Goal: Task Accomplishment & Management: Manage account settings

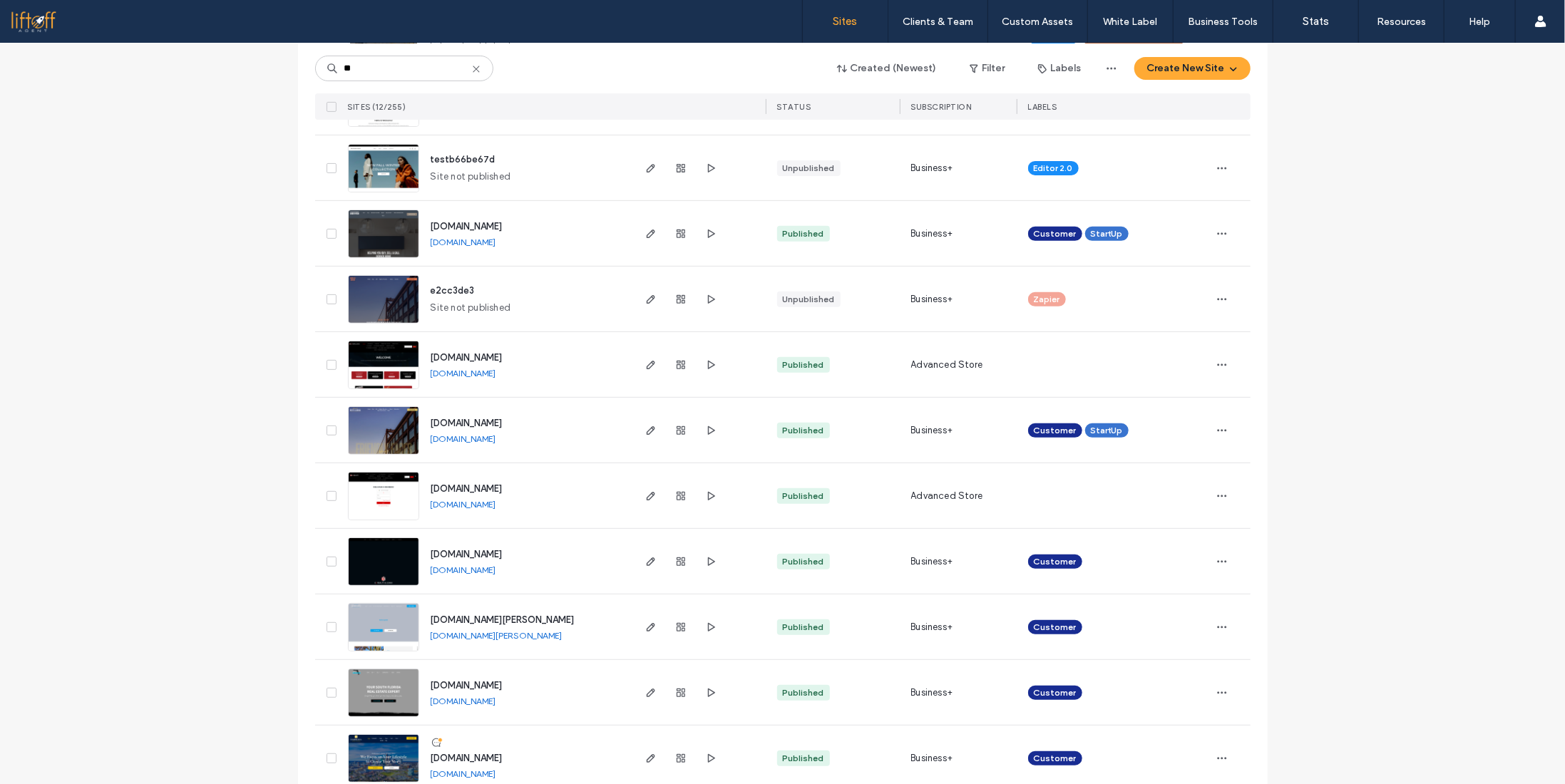
scroll to position [285, 0]
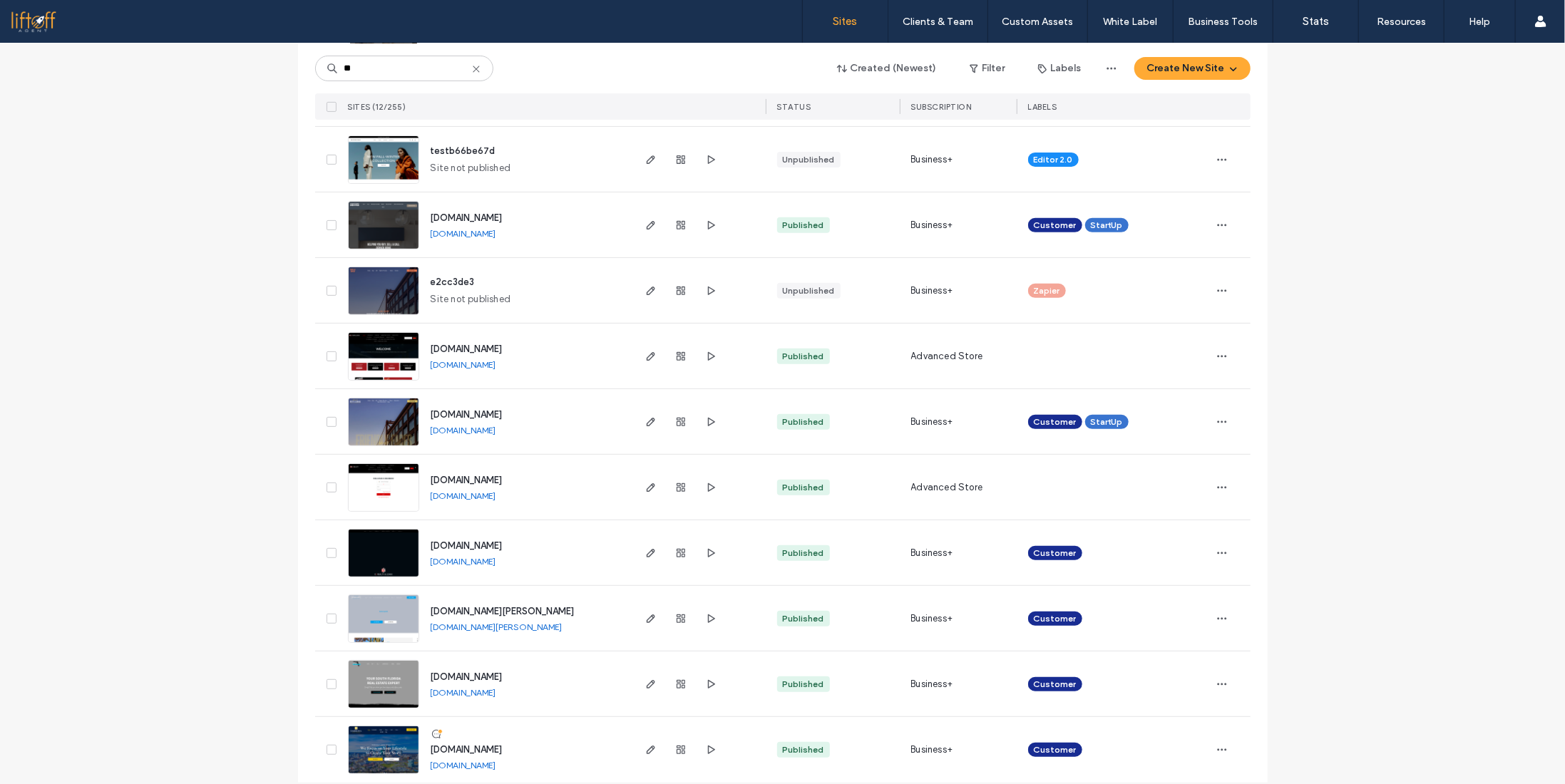
click at [477, 477] on span "[DOMAIN_NAME]" at bounding box center [466, 480] width 72 height 10
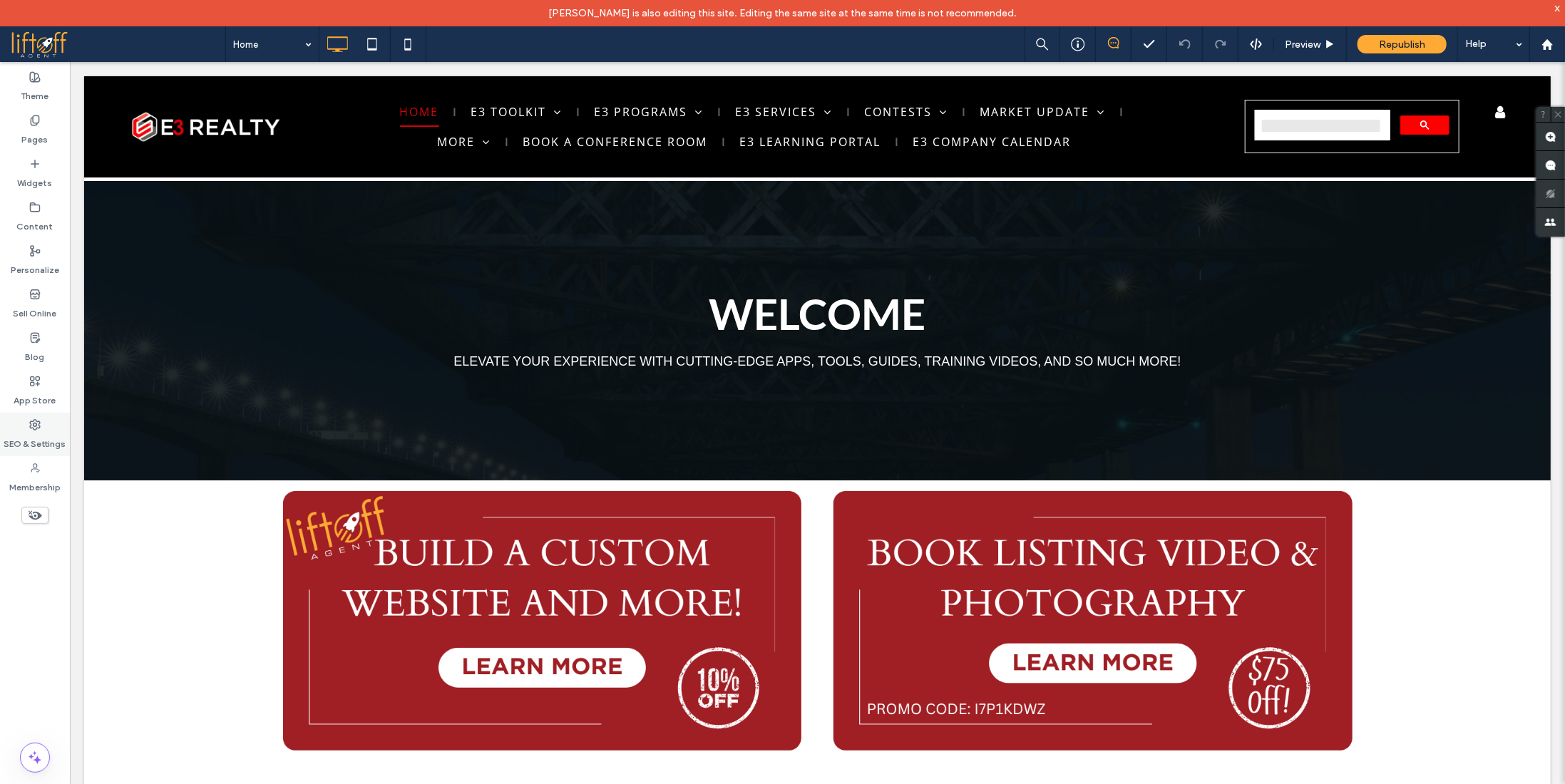
click at [31, 441] on label "SEO & Settings" at bounding box center [35, 440] width 62 height 20
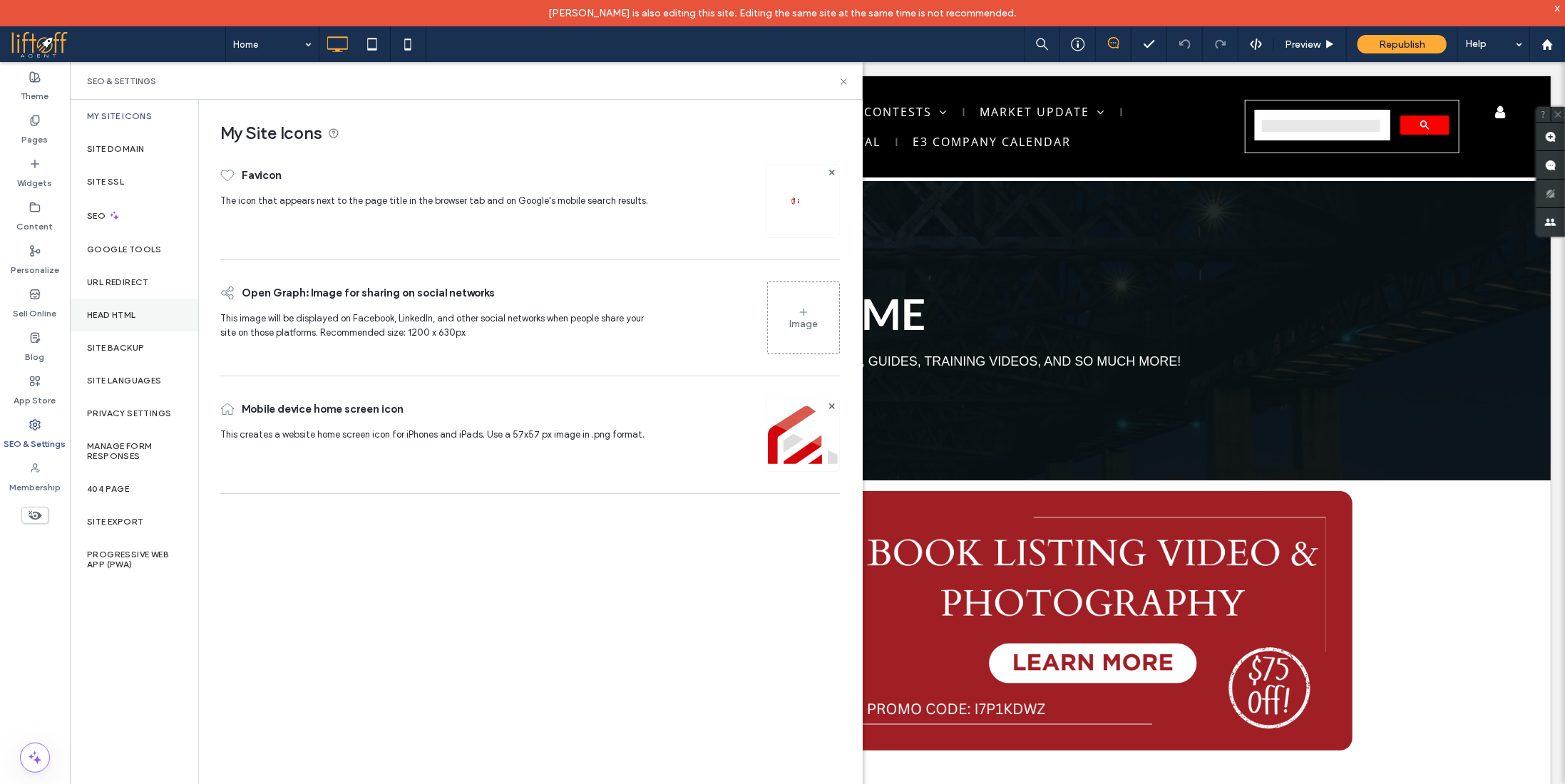
click at [154, 314] on div "Head HTML" at bounding box center [133, 315] width 128 height 33
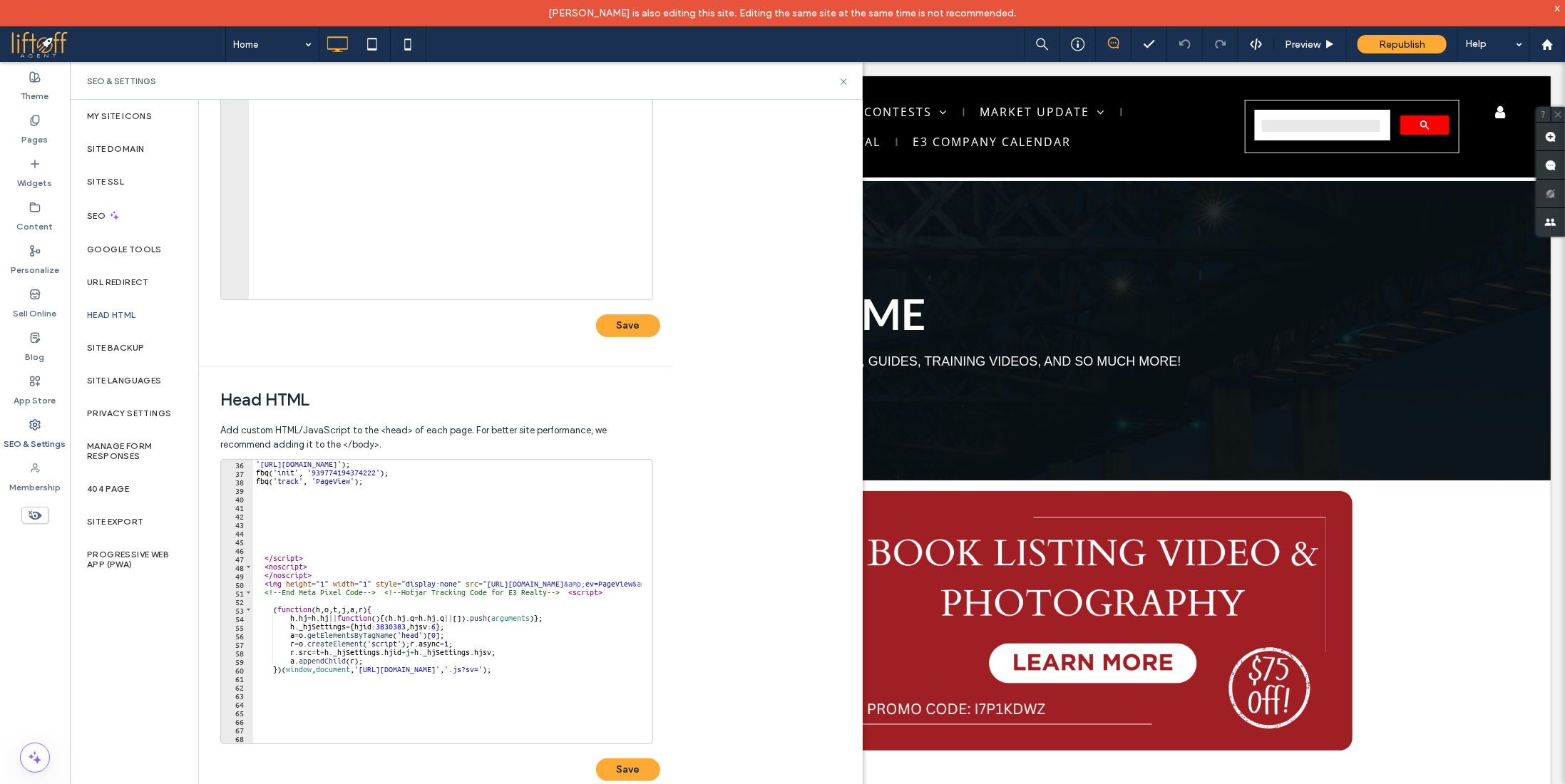
scroll to position [342, 0]
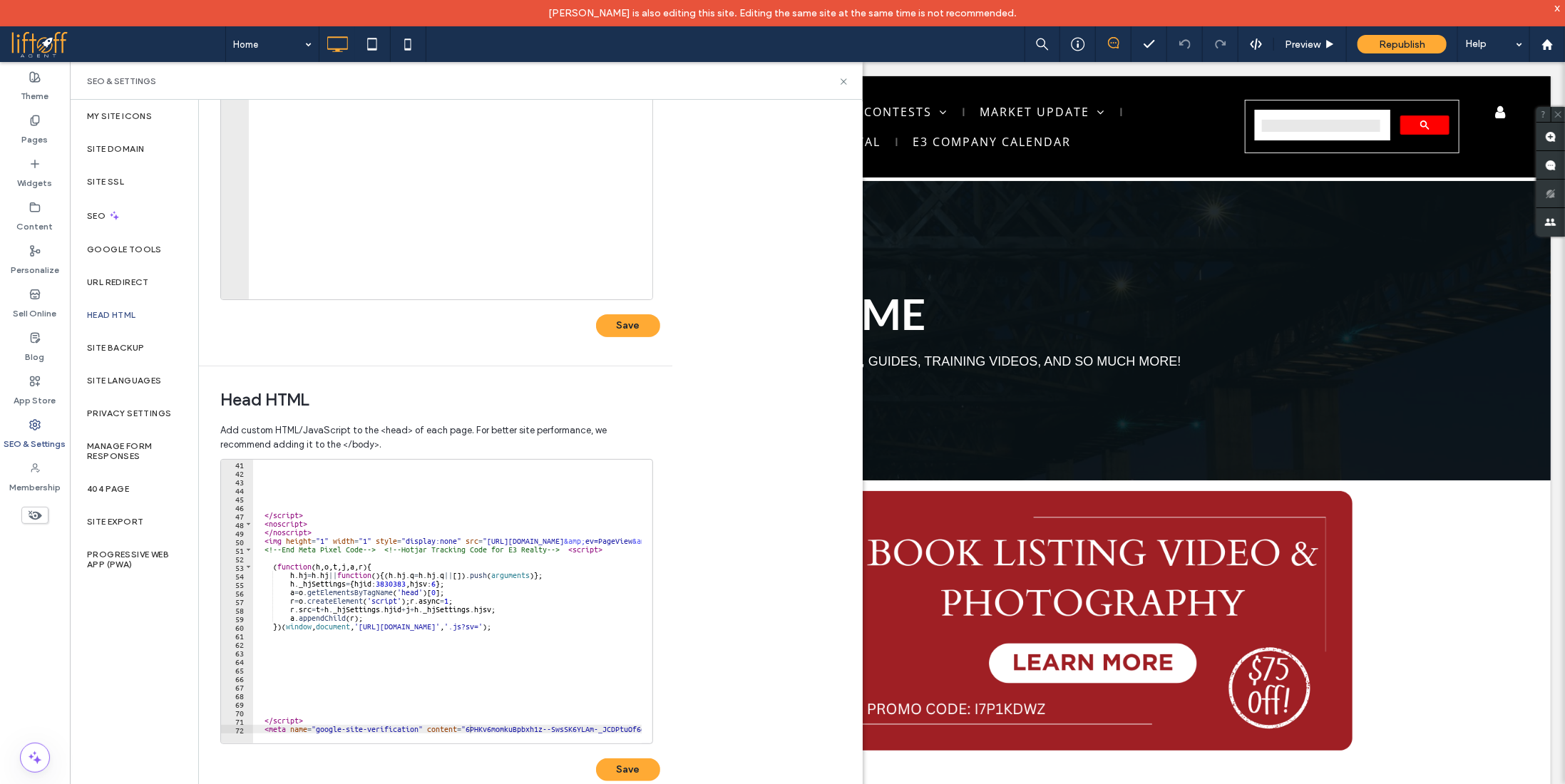
click at [469, 729] on div at bounding box center [692, 736] width 879 height 14
type textarea "**********"
click at [568, 726] on div "</ script > < noscript > </ noscript > < img height = "1" width = "1" style = "…" at bounding box center [692, 604] width 879 height 291
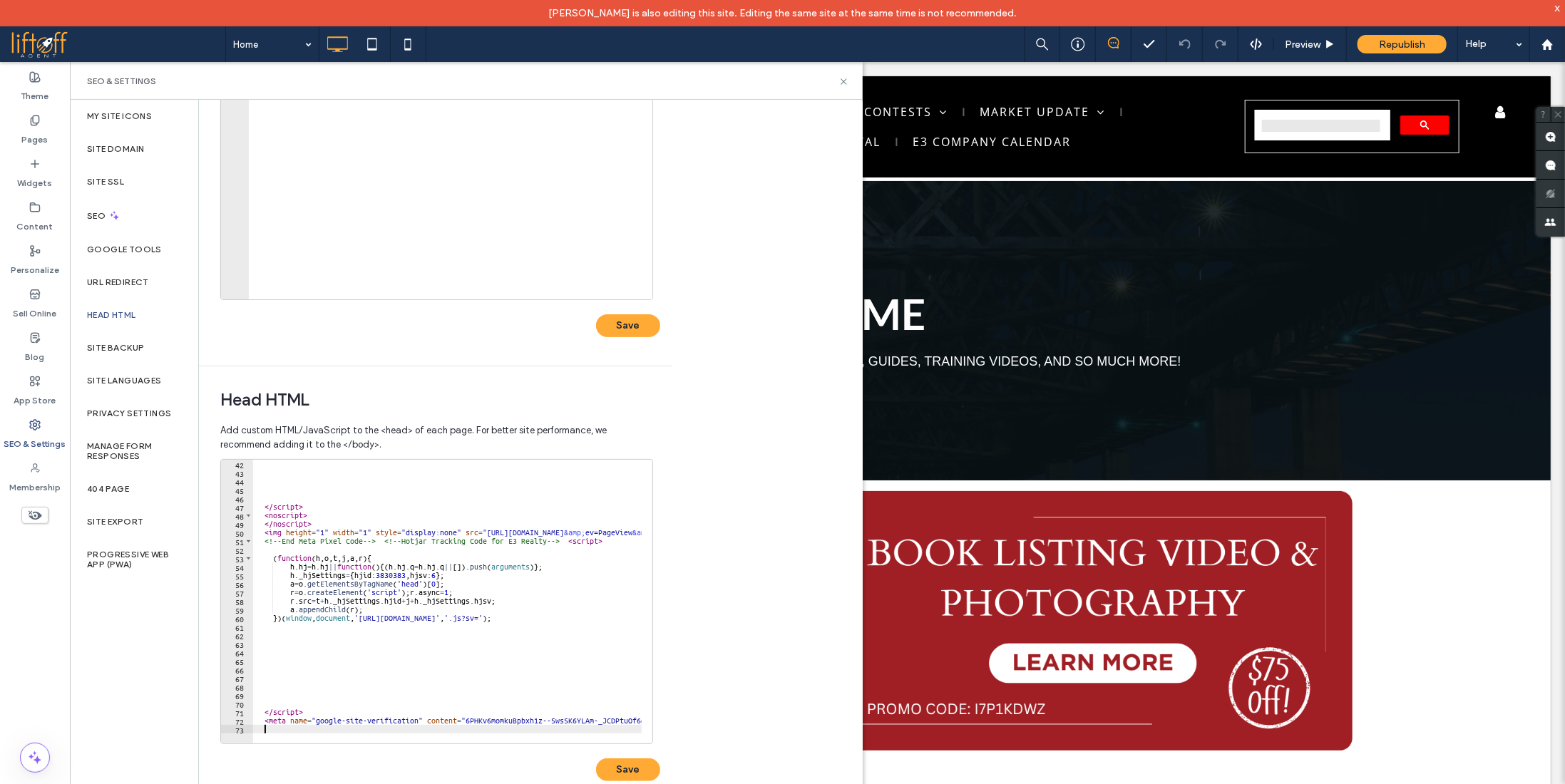
scroll to position [359, 0]
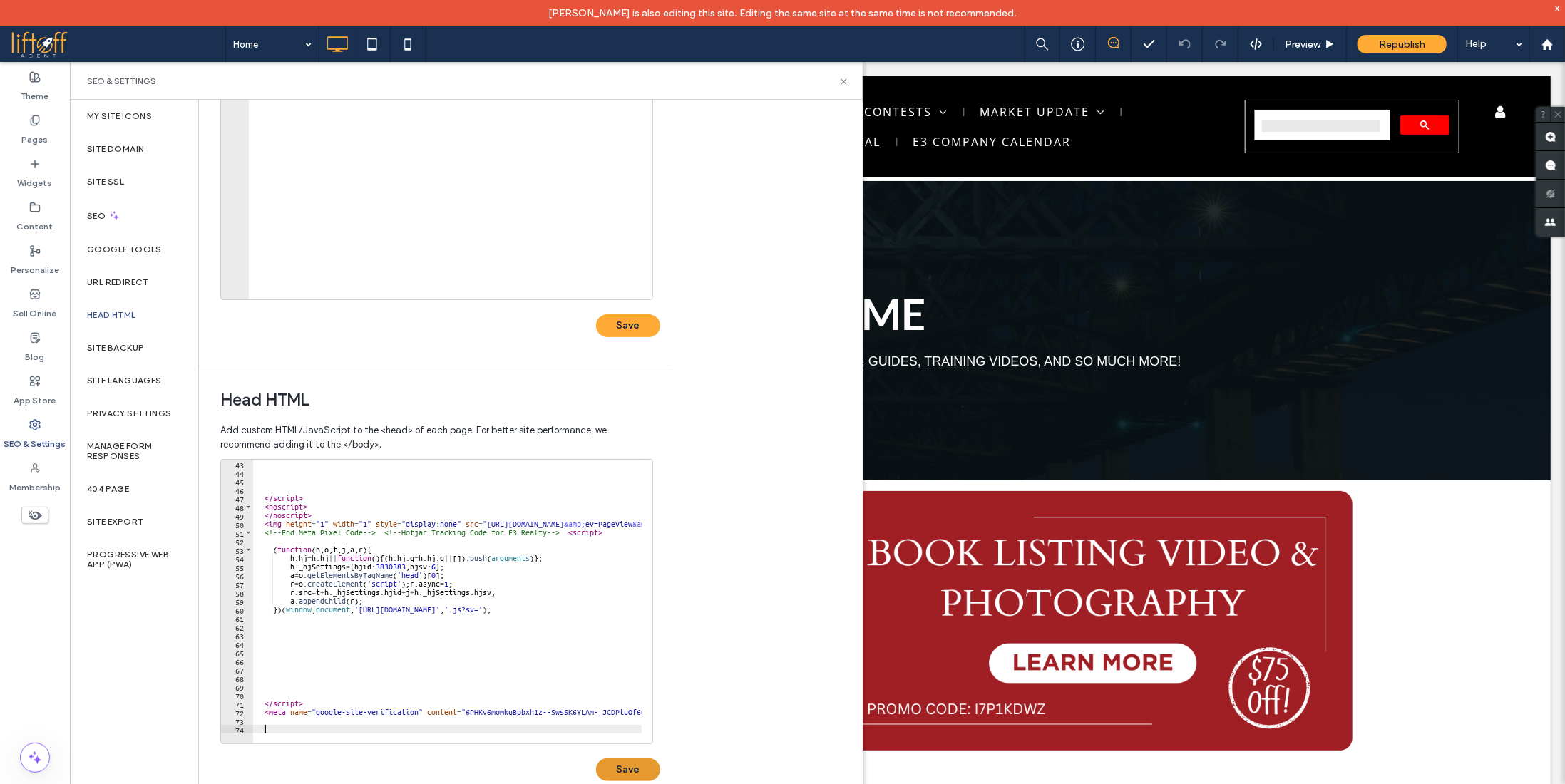
paste textarea "Cursor at row 74"
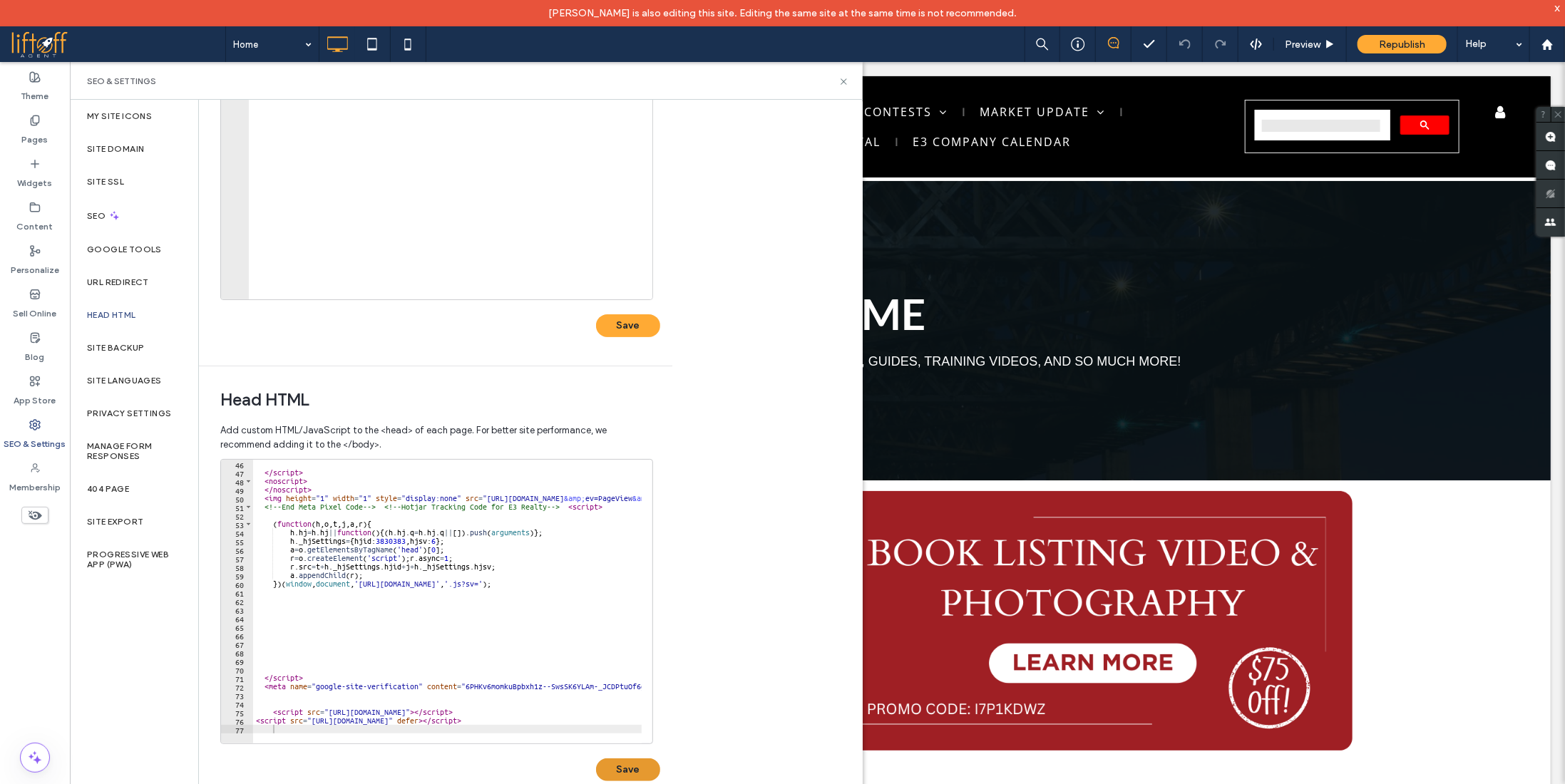
click at [639, 771] on button "Save" at bounding box center [628, 770] width 64 height 22
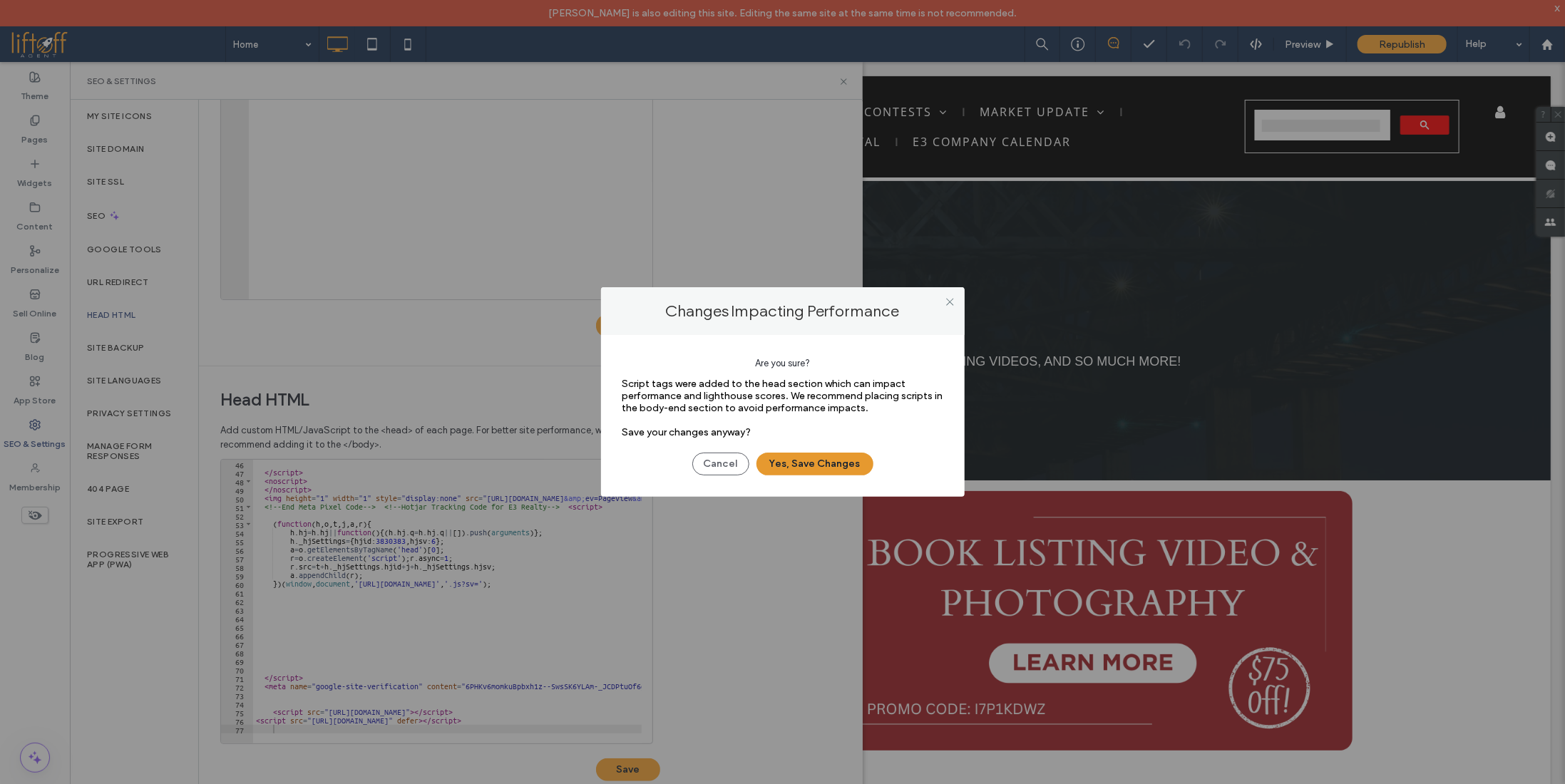
click at [823, 468] on button "Yes, Save Changes" at bounding box center [815, 464] width 117 height 22
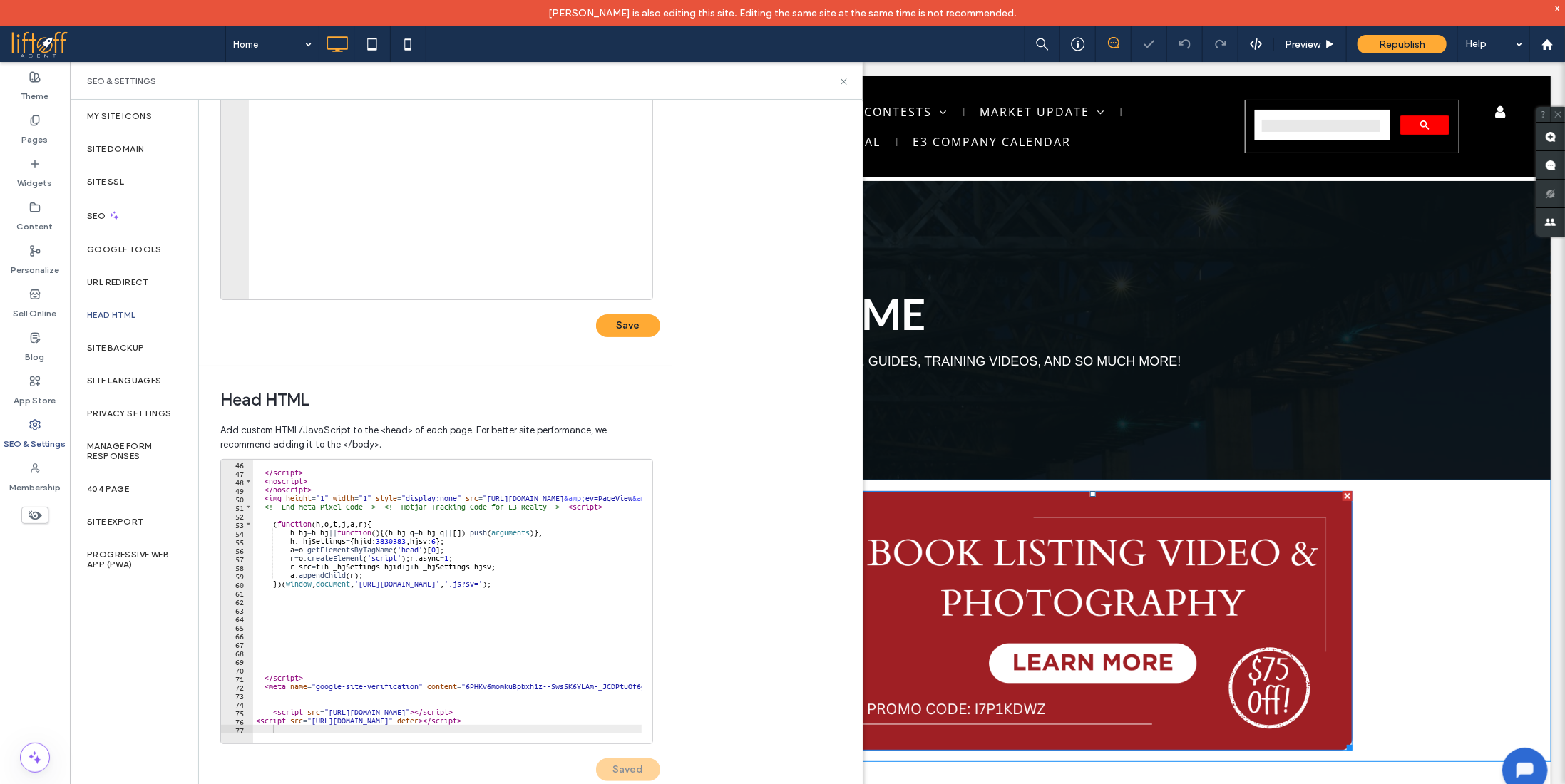
scroll to position [0, 0]
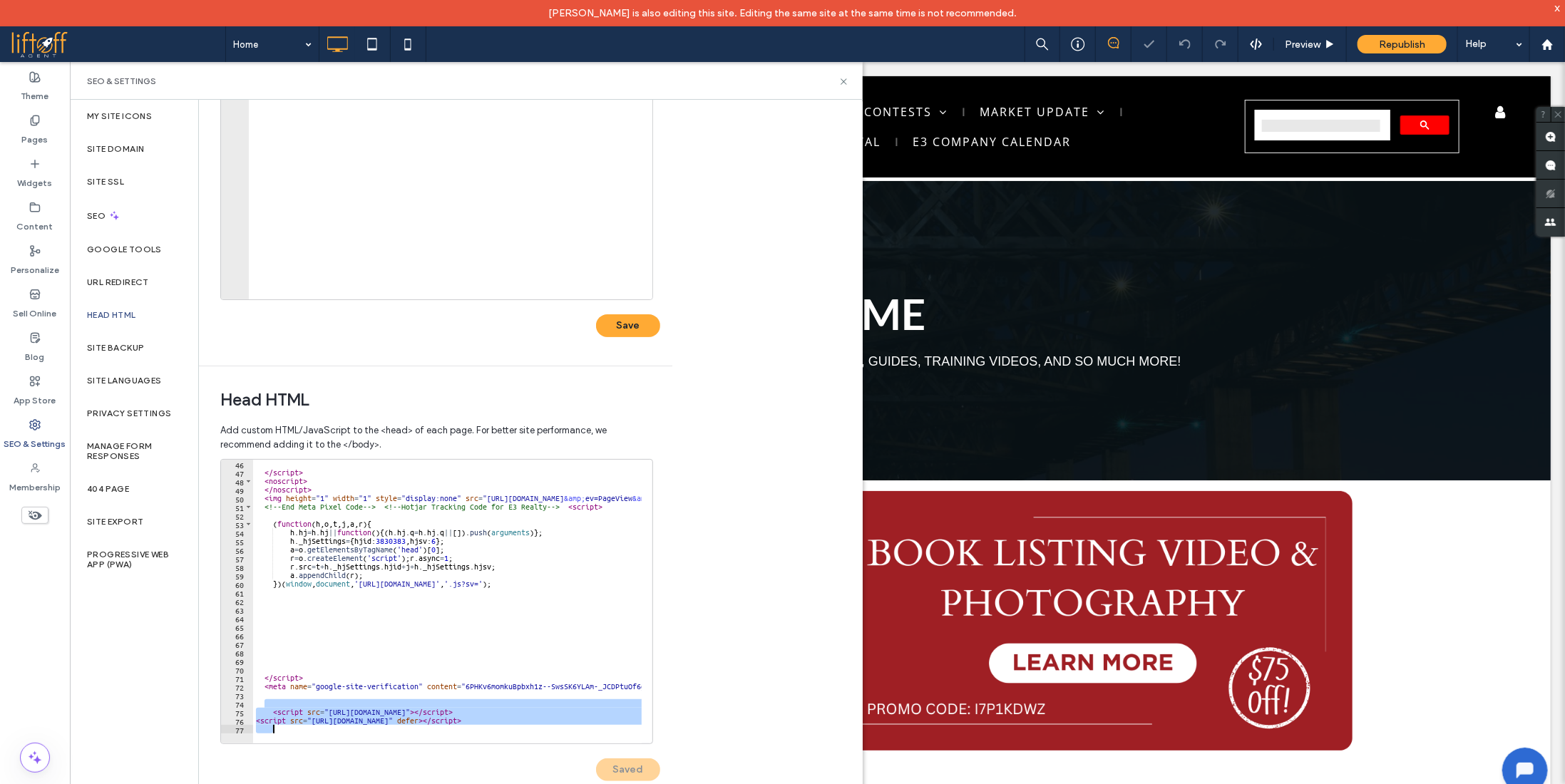
drag, startPoint x: 460, startPoint y: 702, endPoint x: 499, endPoint y: 746, distance: 58.8
click at [499, 746] on div "46 47 48 49 50 51 52 53 54 55 56 57 58 59 60 61 62 63 64 65 66 67 68 69 70 71 7…" at bounding box center [440, 628] width 440 height 337
type textarea "**********"
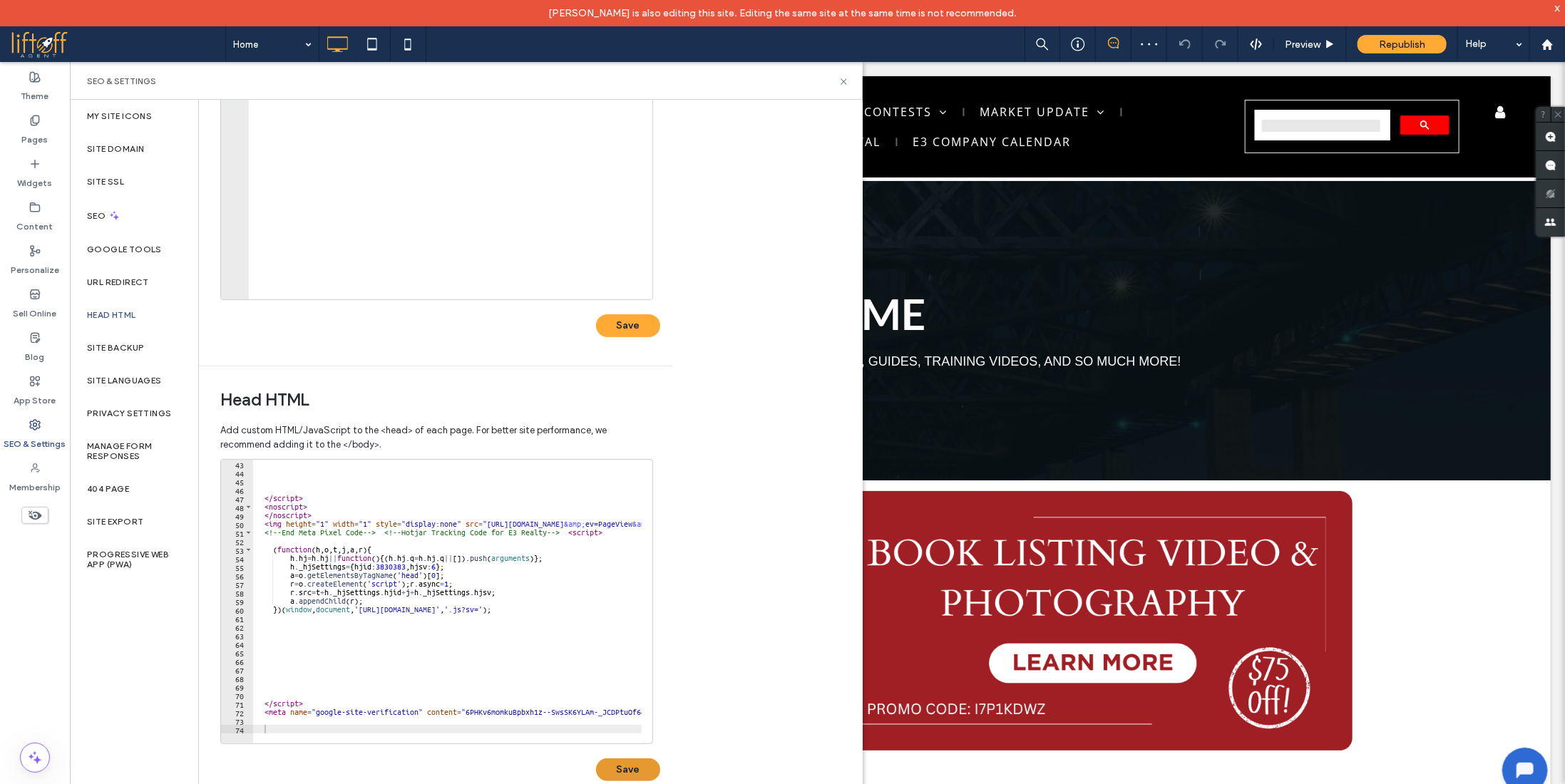
click at [615, 765] on button "Save" at bounding box center [628, 770] width 64 height 22
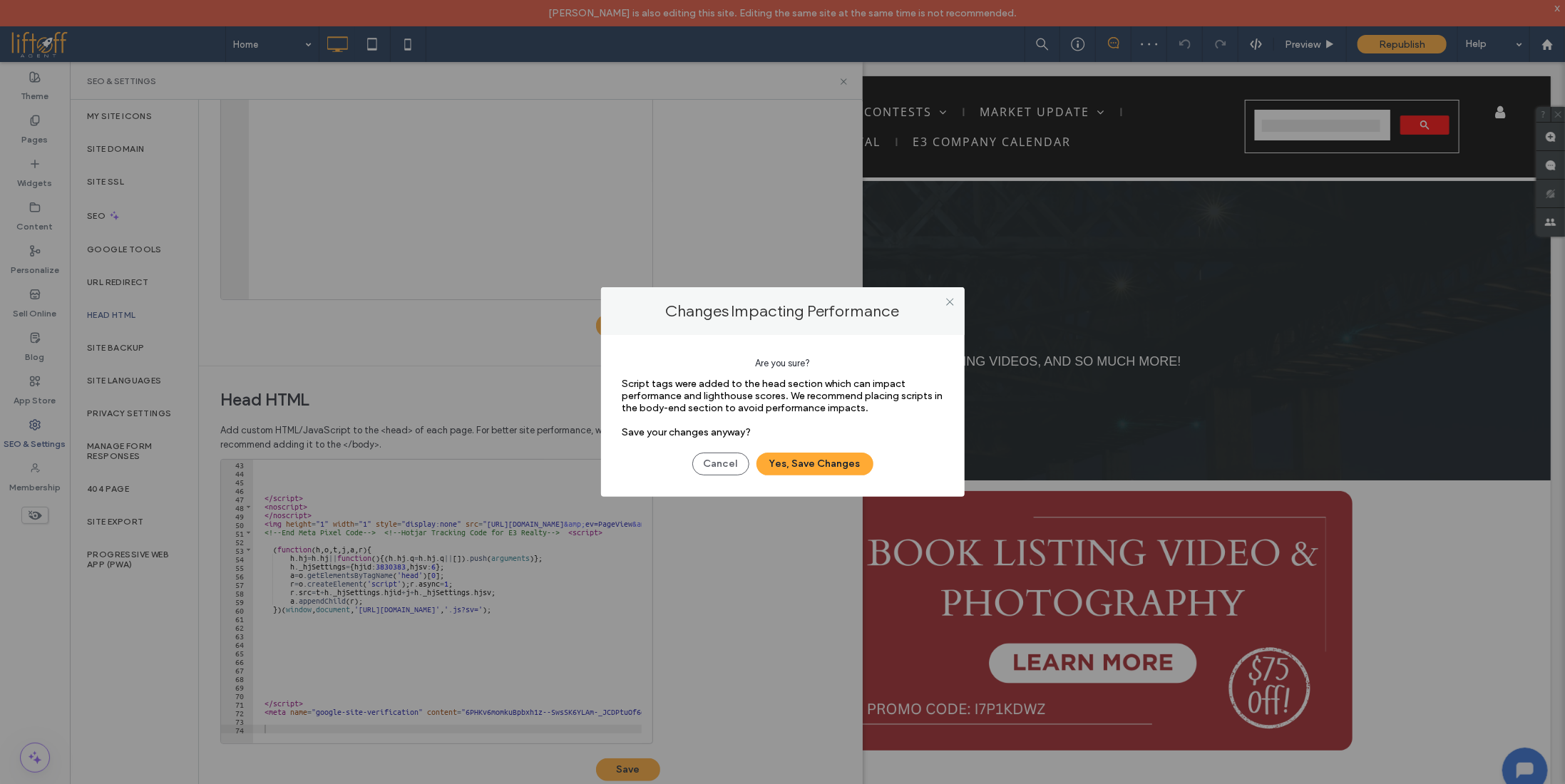
drag, startPoint x: 806, startPoint y: 460, endPoint x: 828, endPoint y: 338, distance: 124.0
click at [806, 460] on button "Yes, Save Changes" at bounding box center [815, 464] width 117 height 22
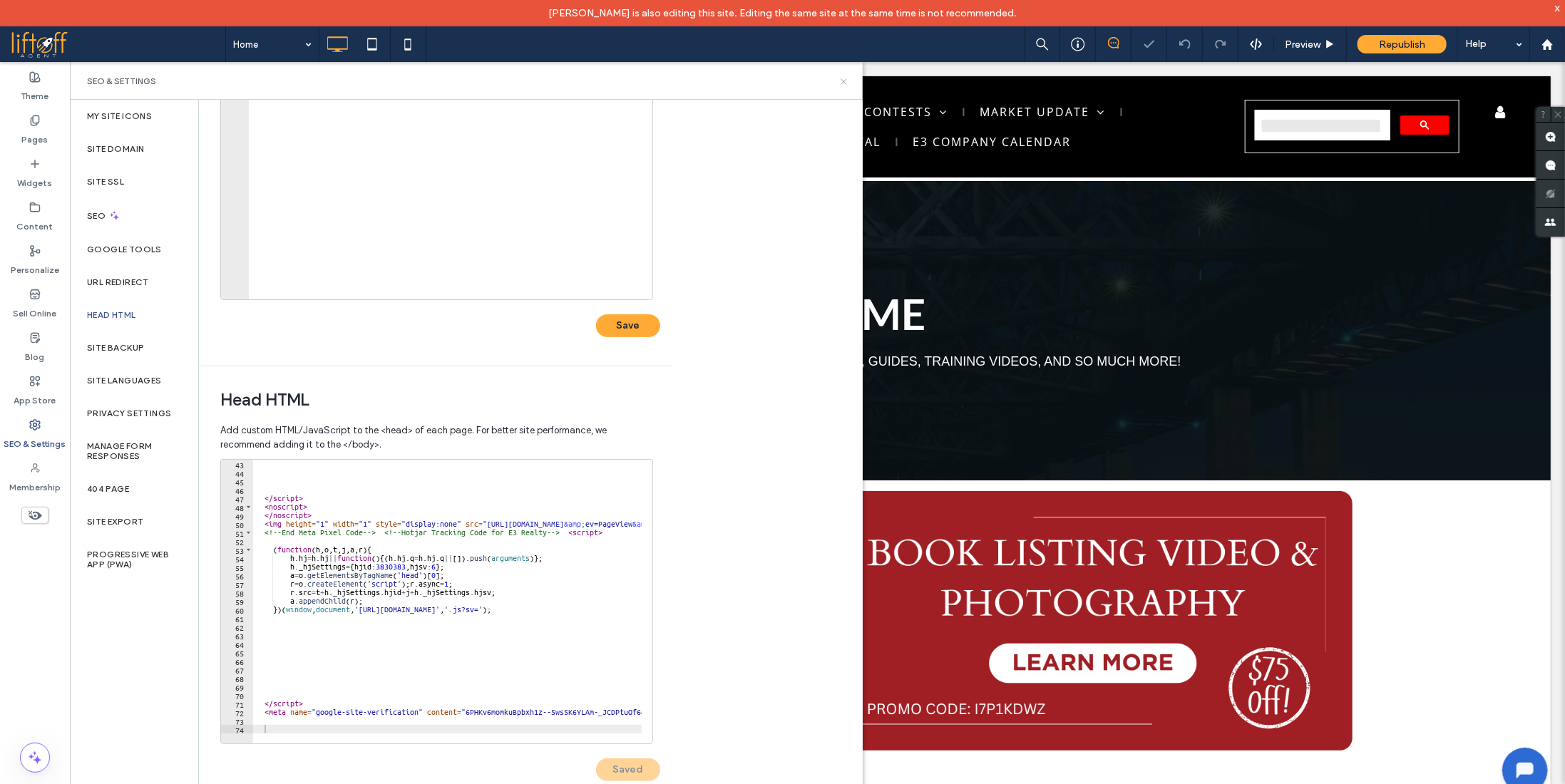
click at [843, 80] on icon at bounding box center [843, 82] width 10 height 10
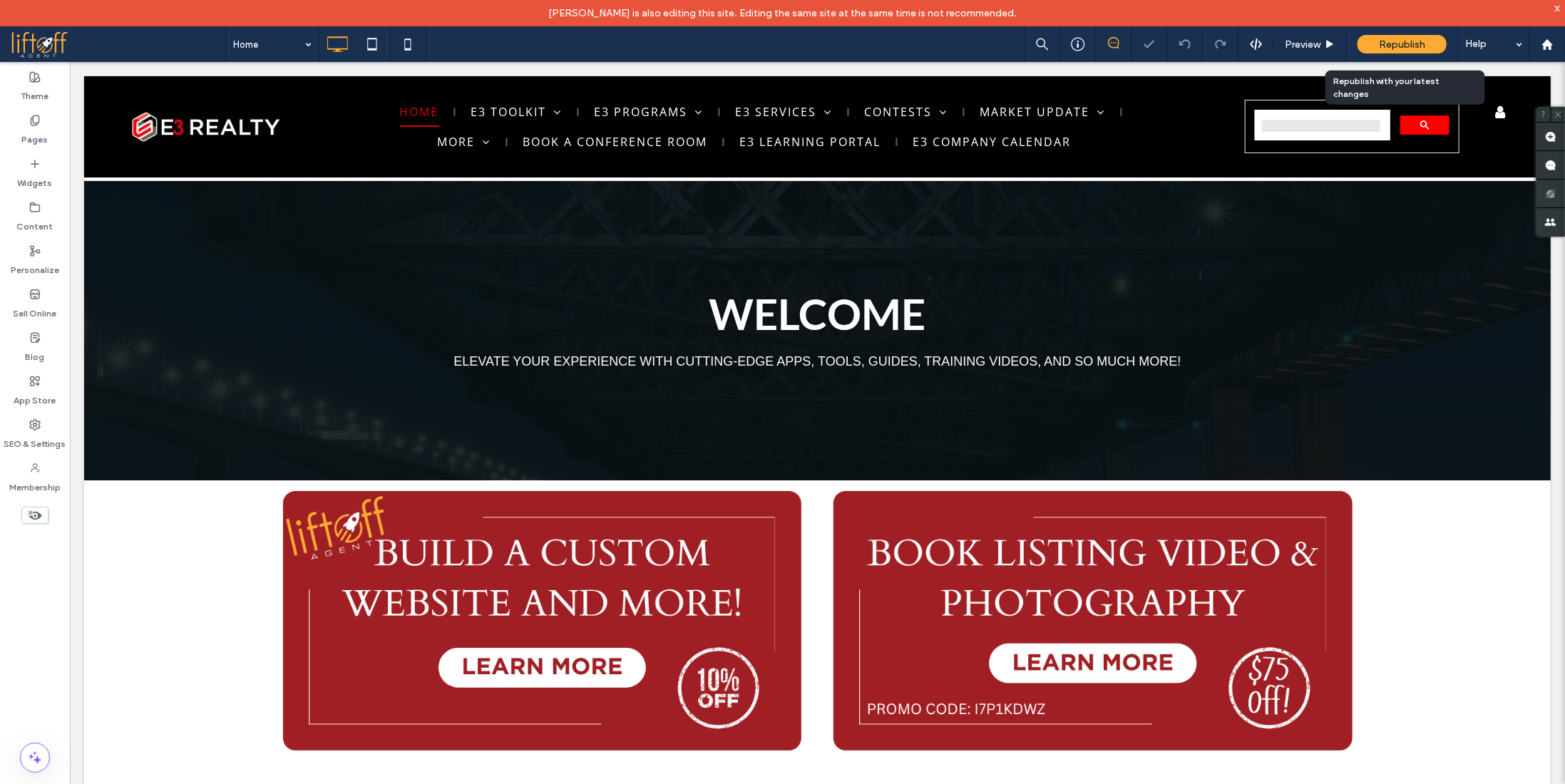
scroll to position [0, 0]
click at [1422, 42] on span "Republish" at bounding box center [1402, 44] width 46 height 12
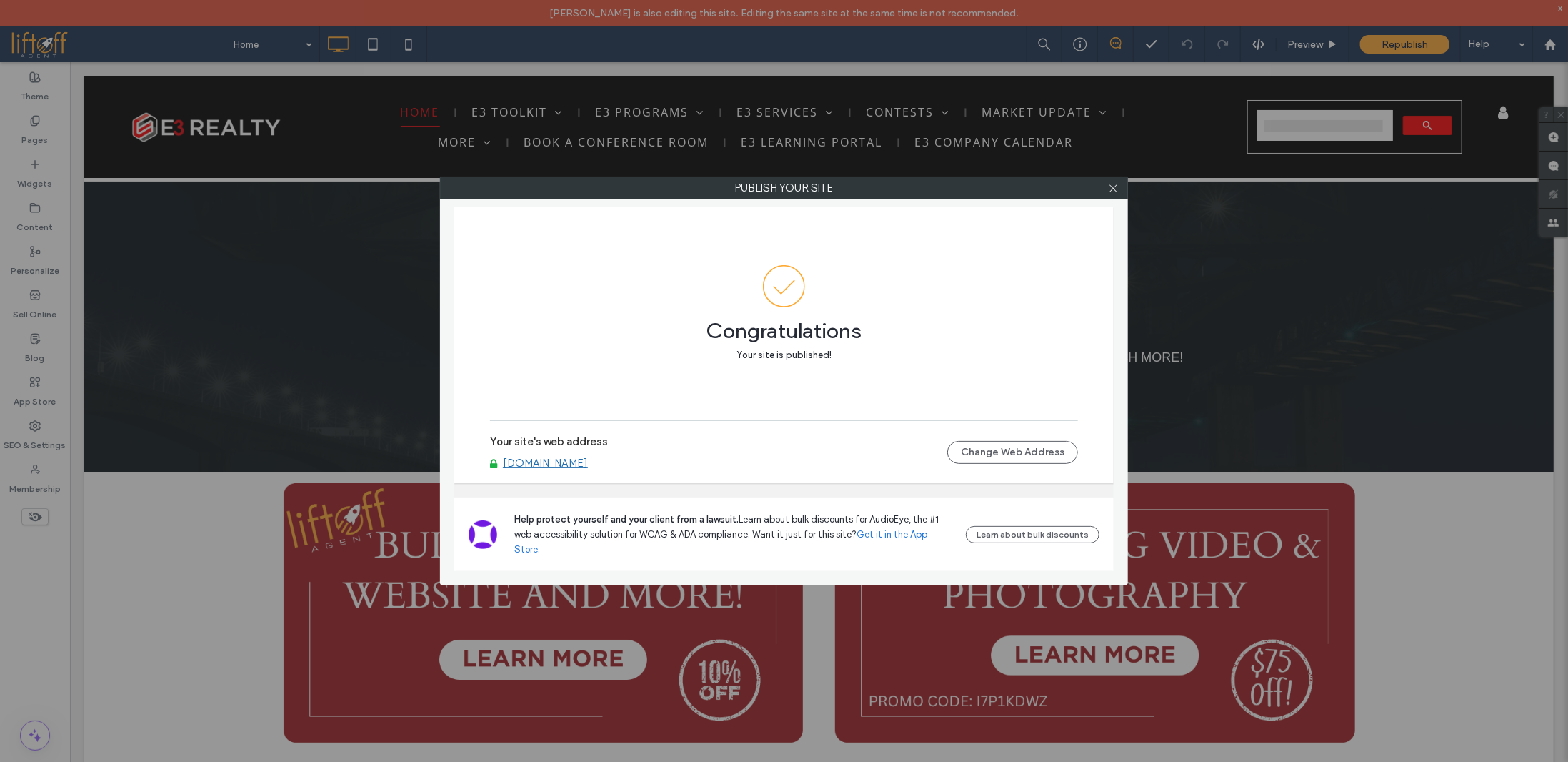
click at [1058, 196] on label "Publish your site" at bounding box center [784, 188] width 687 height 22
